Goal: Book appointment/travel/reservation

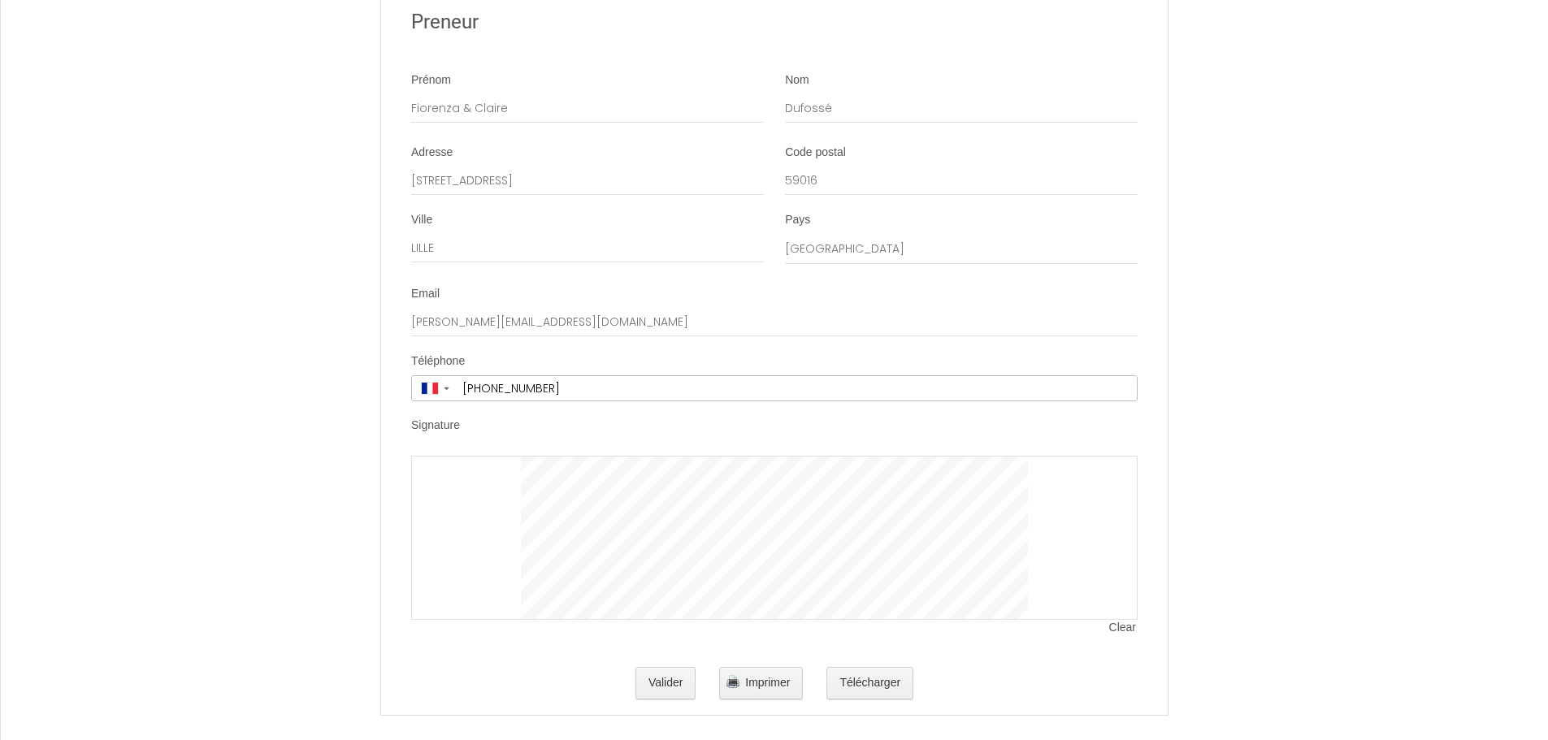
scroll to position [3119, 0]
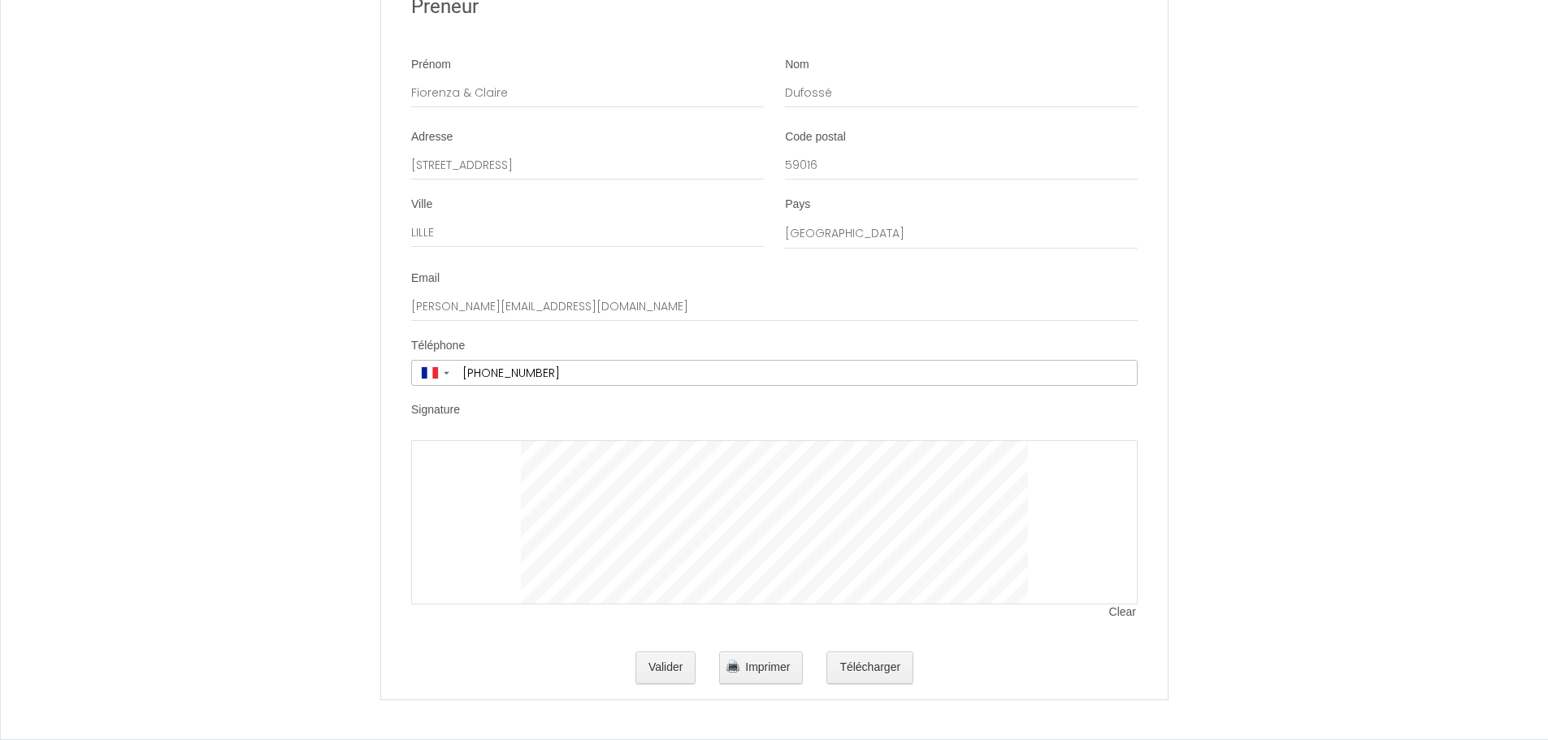
click at [1128, 614] on span "Clear" at bounding box center [1123, 612] width 28 height 16
click at [674, 668] on button "Valider" at bounding box center [665, 668] width 61 height 32
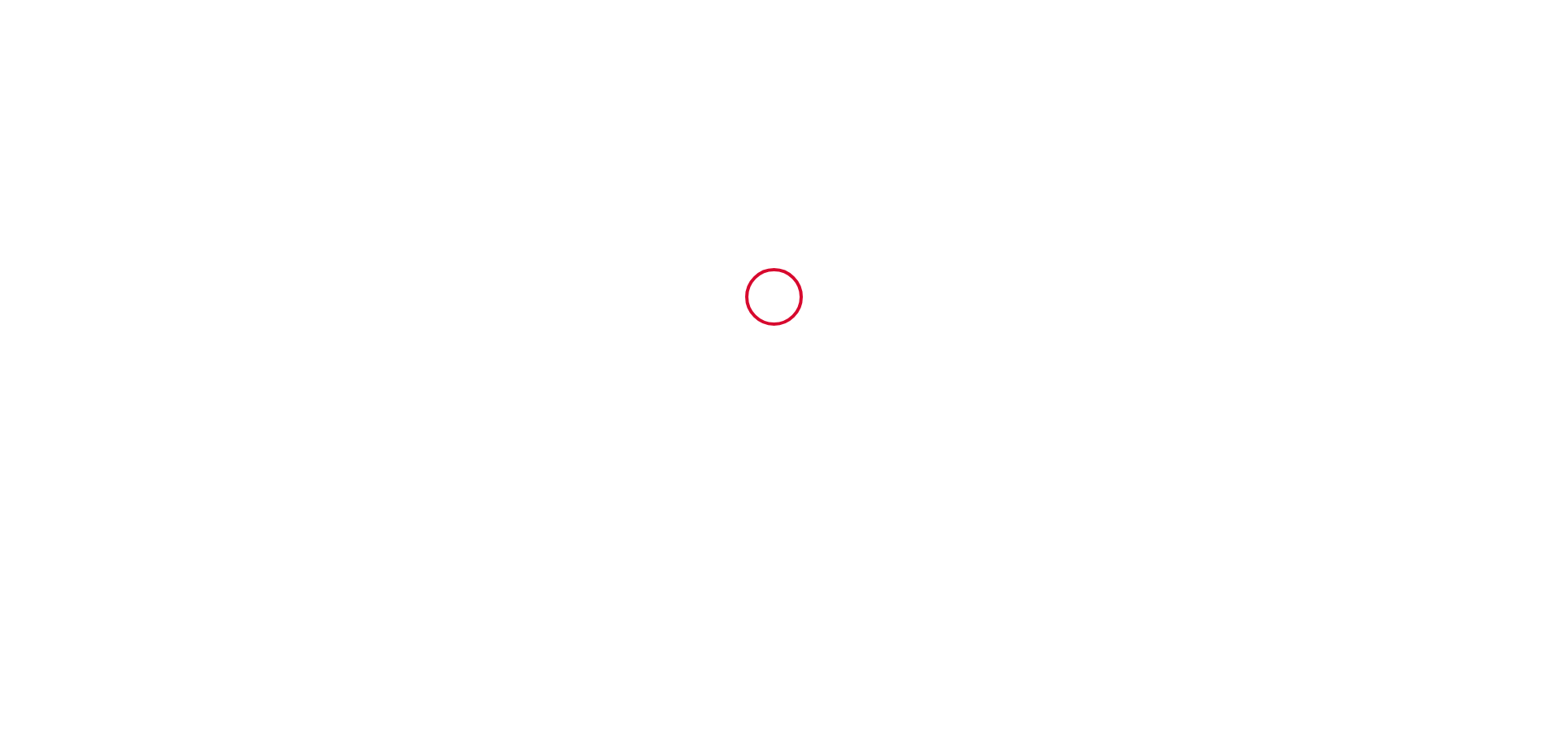
scroll to position [0, 0]
type input "40"
type input "1726.2"
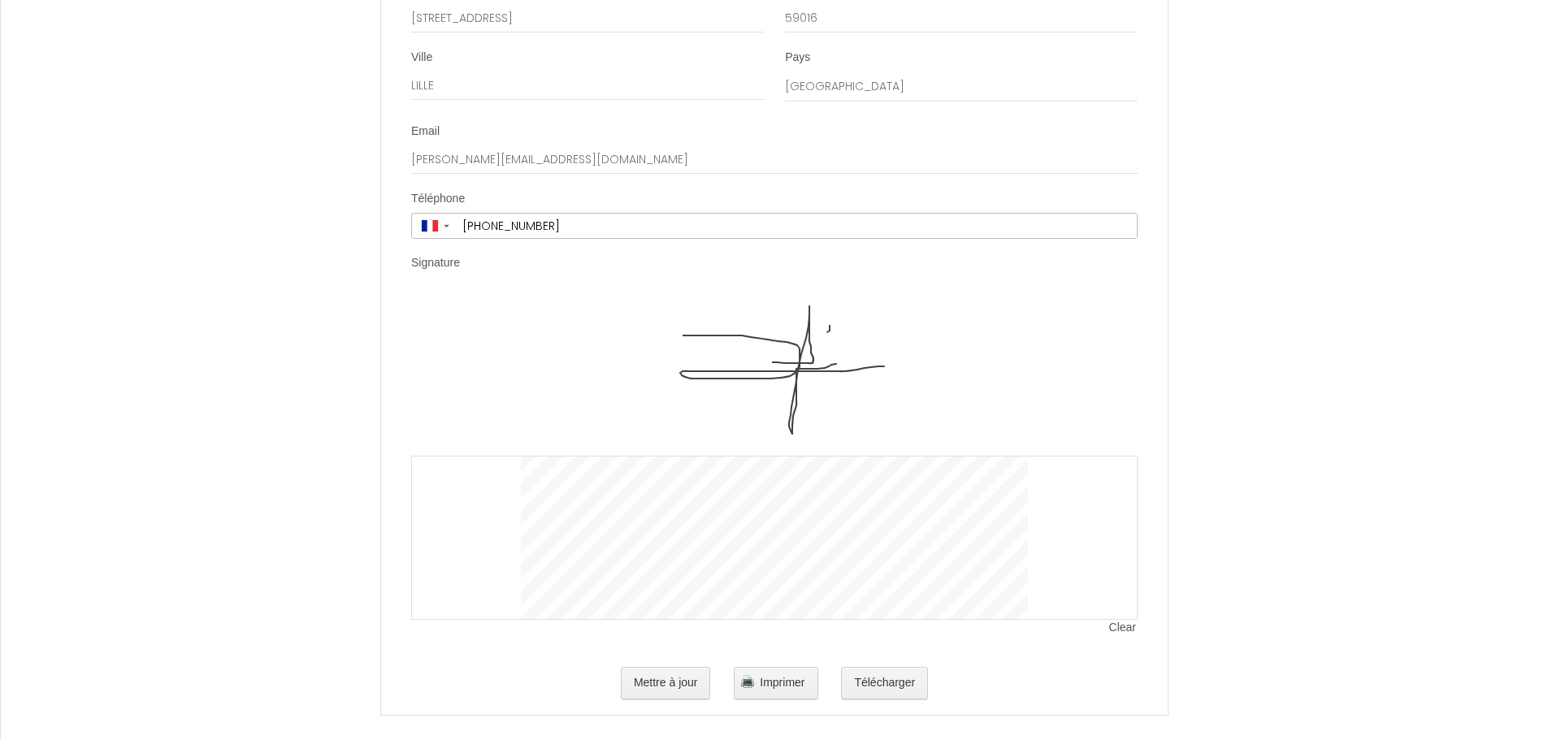
scroll to position [3282, 0]
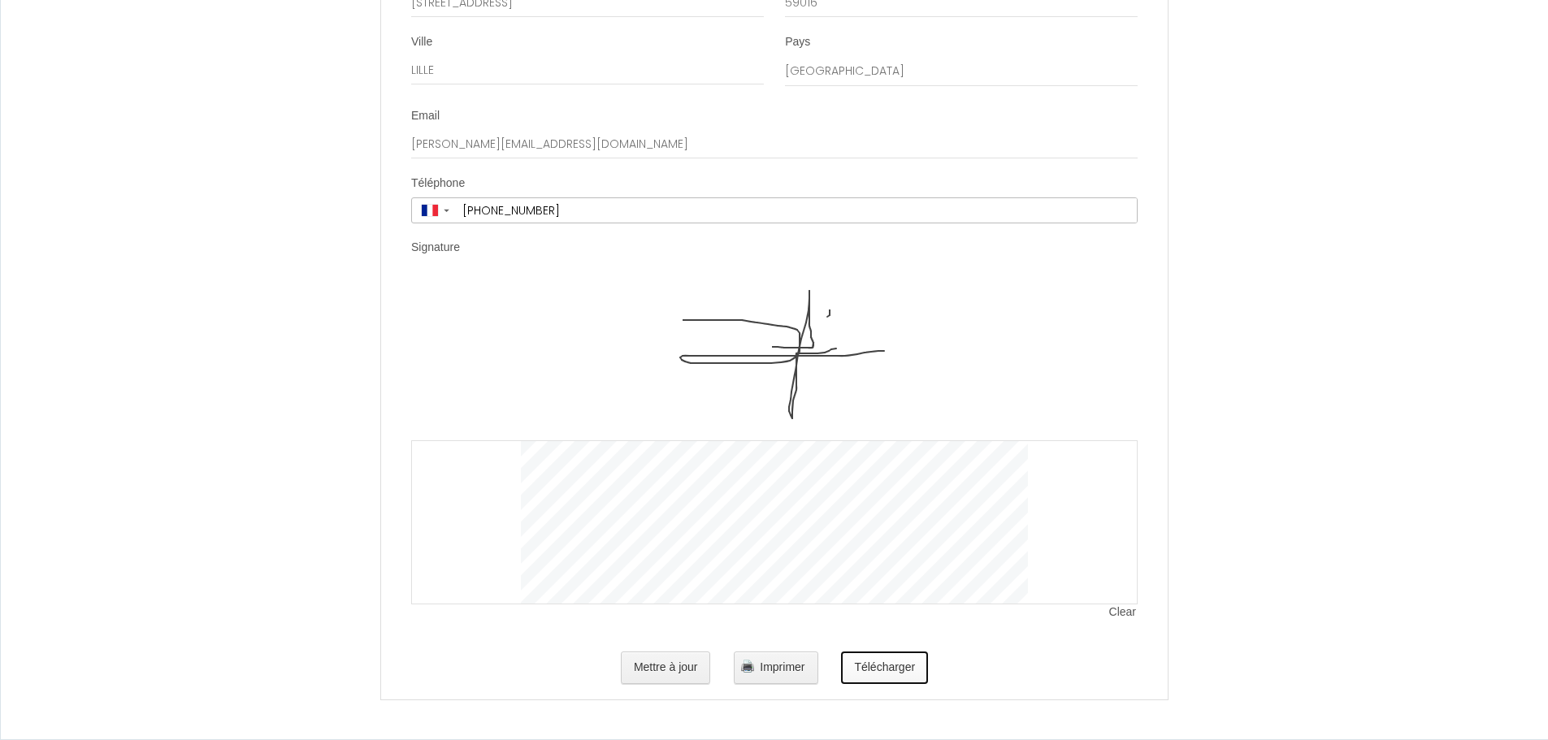
click at [890, 662] on button "Télécharger" at bounding box center [884, 668] width 87 height 32
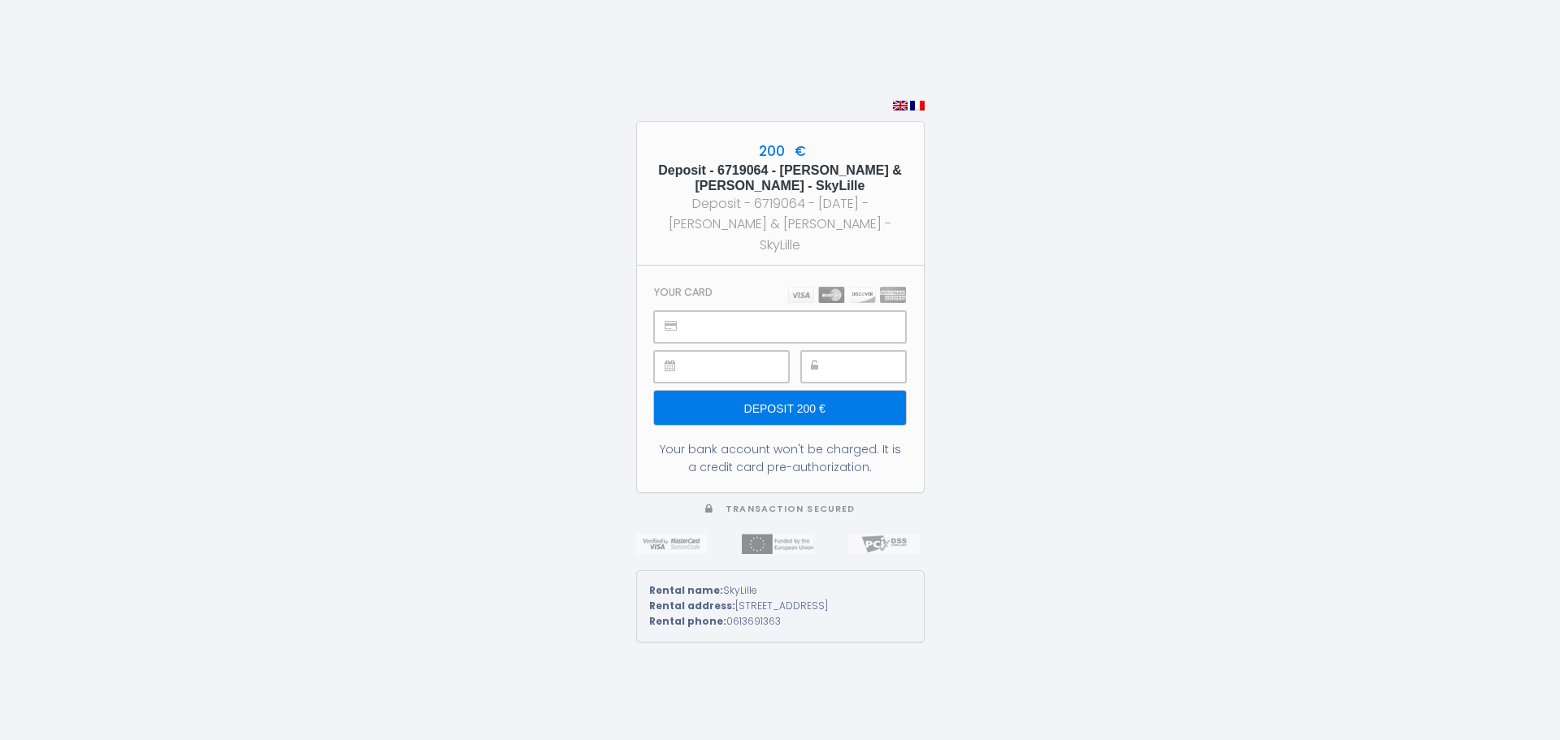
click at [686, 357] on div at bounding box center [721, 367] width 134 height 32
click at [796, 392] on input "Deposit 200 €" at bounding box center [779, 408] width 251 height 34
